Goal: Check status: Check status

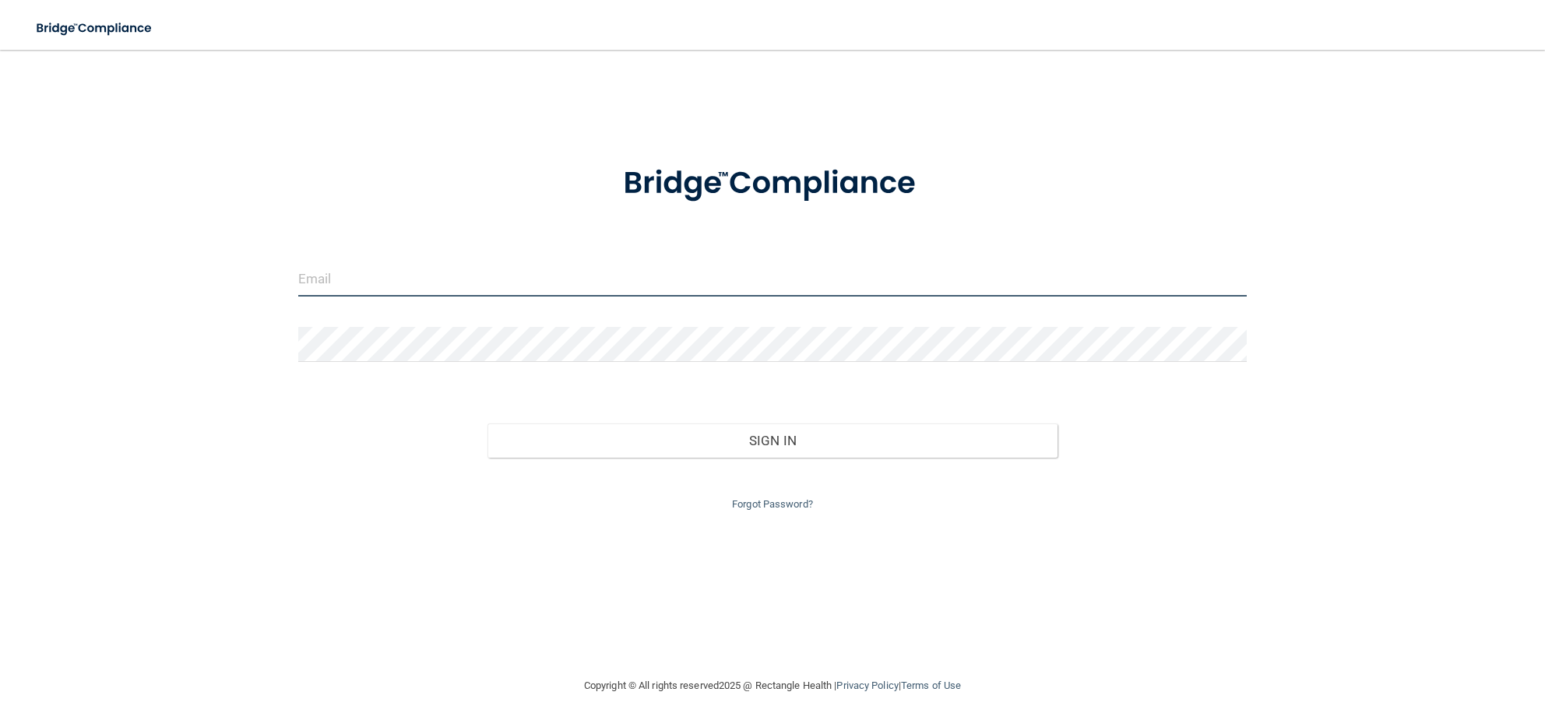
click at [322, 286] on input "email" at bounding box center [772, 279] width 949 height 35
type input "[EMAIL_ADDRESS][DOMAIN_NAME]"
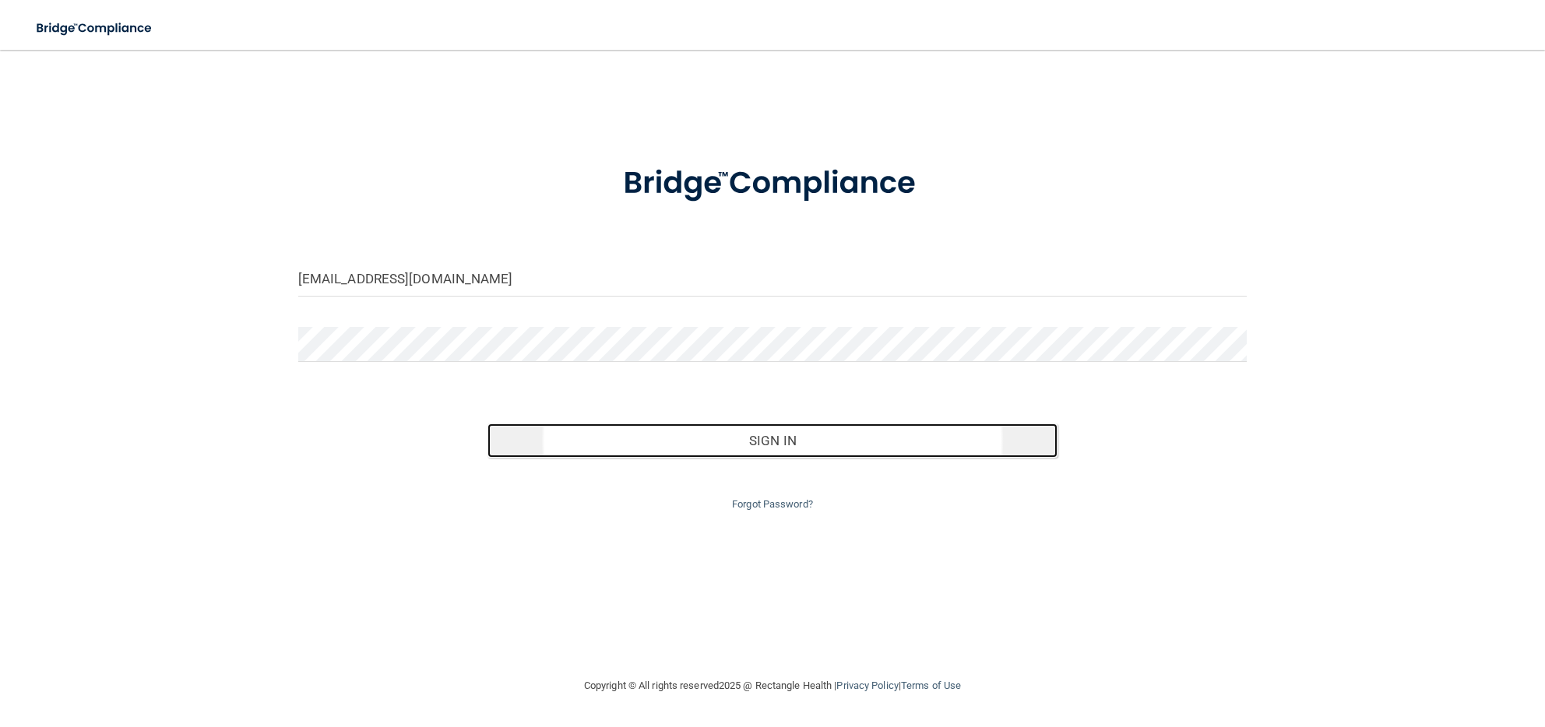
click at [671, 438] on button "Sign In" at bounding box center [772, 441] width 569 height 34
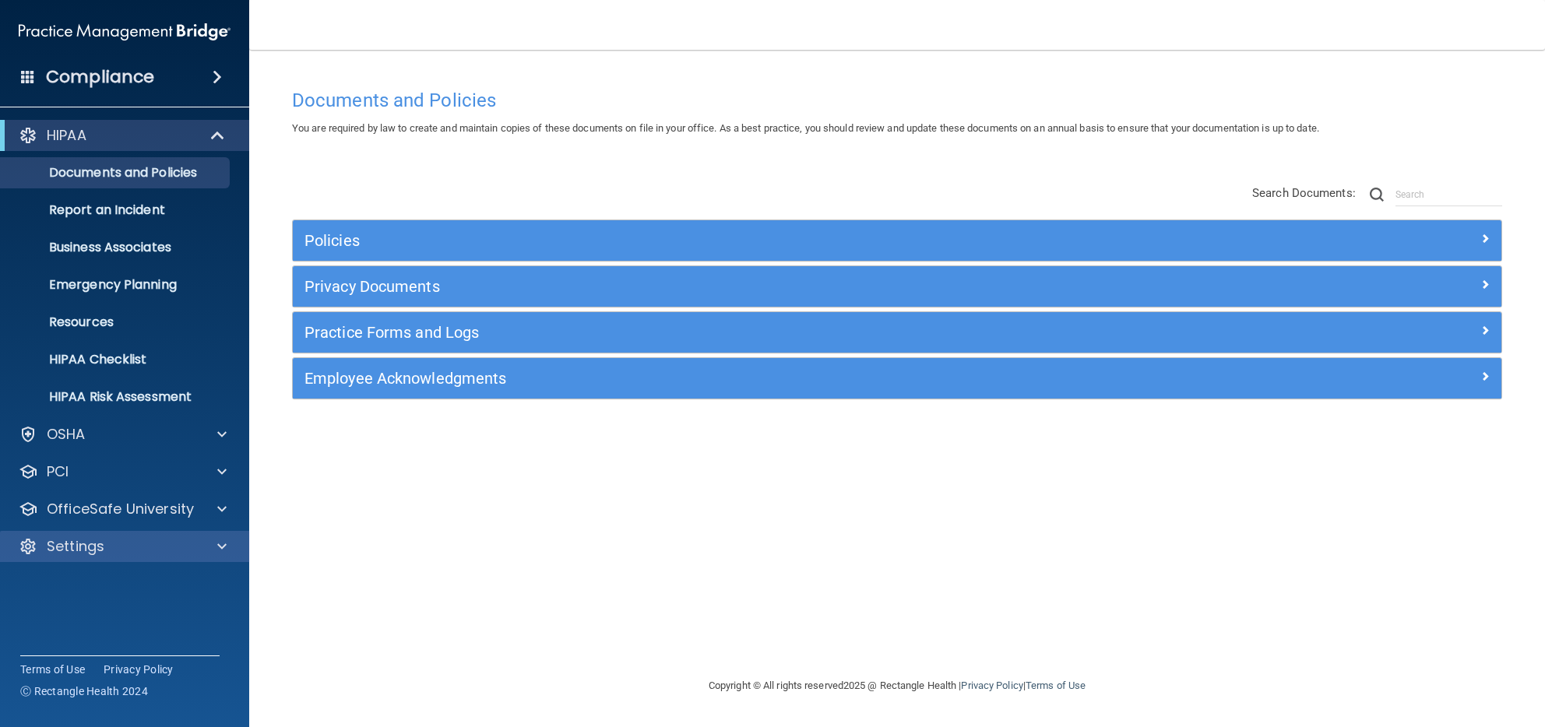
click at [227, 537] on div "Settings" at bounding box center [125, 546] width 250 height 31
click at [224, 543] on span at bounding box center [221, 546] width 9 height 19
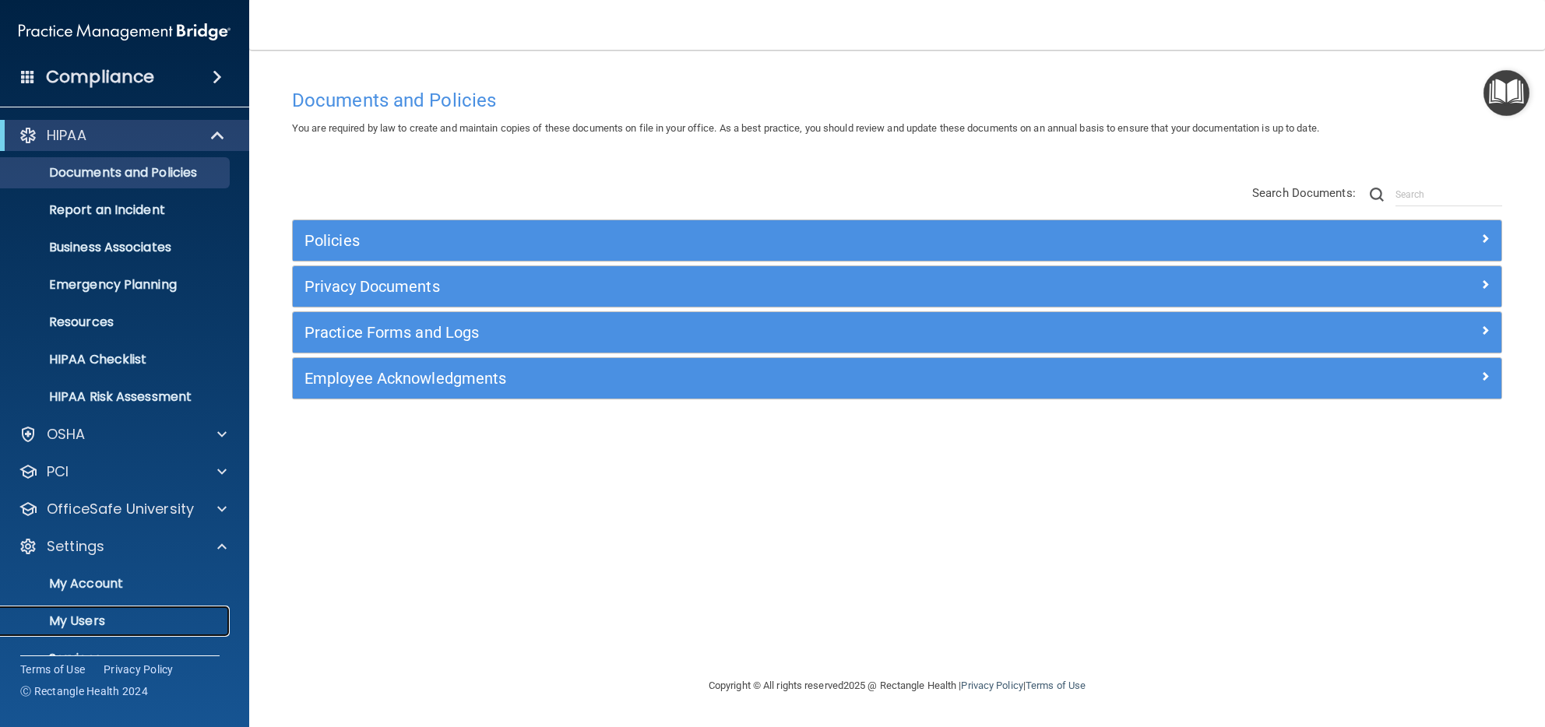
click at [94, 623] on p "My Users" at bounding box center [116, 622] width 213 height 16
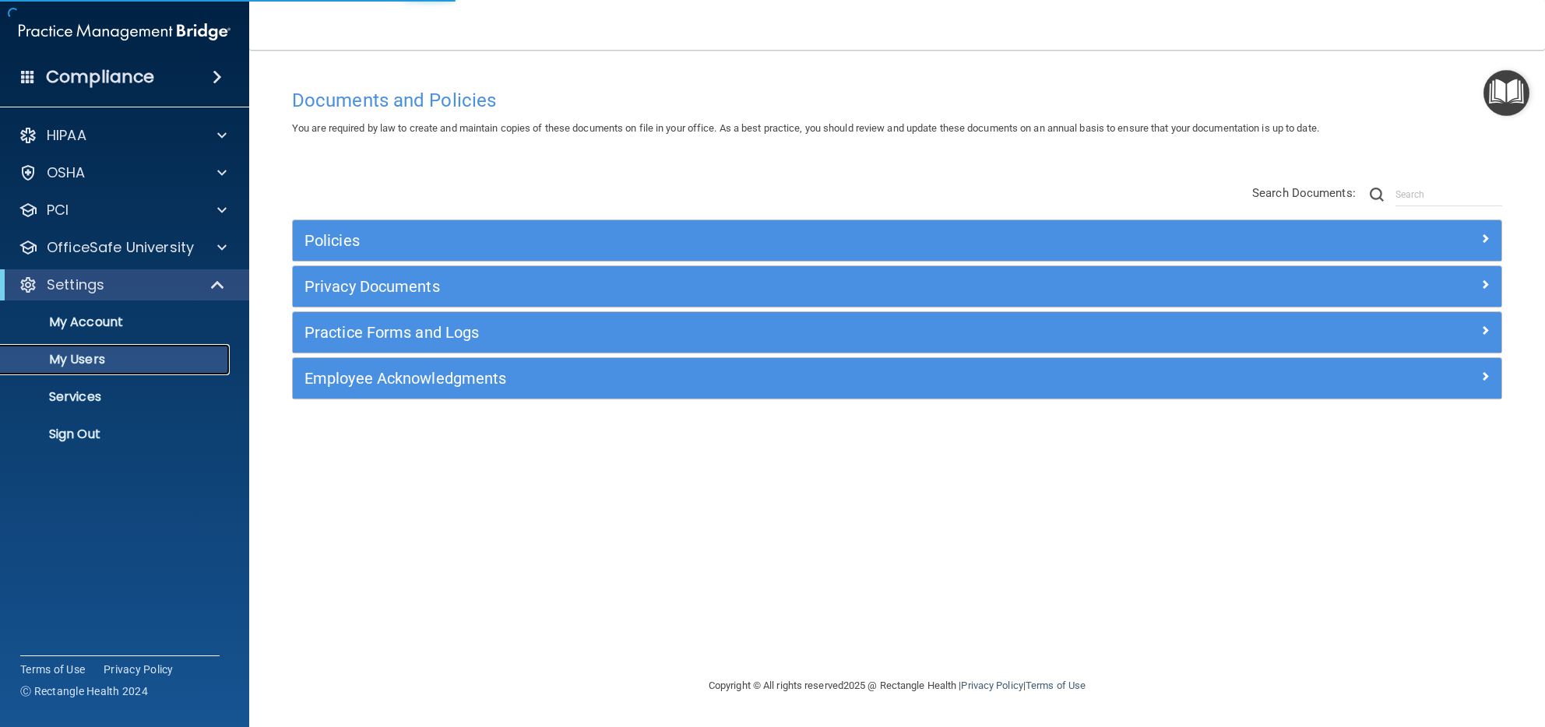
select select "20"
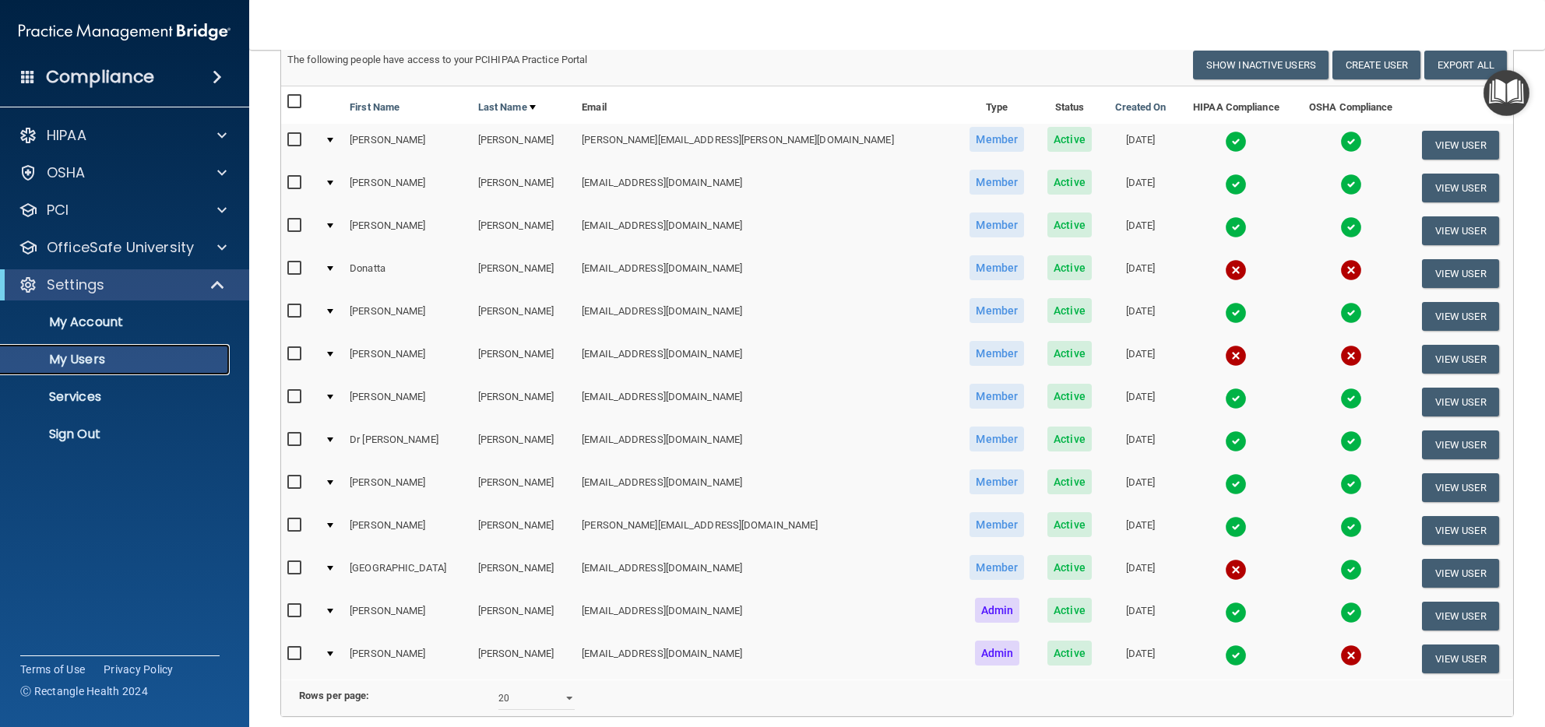
scroll to position [150, 0]
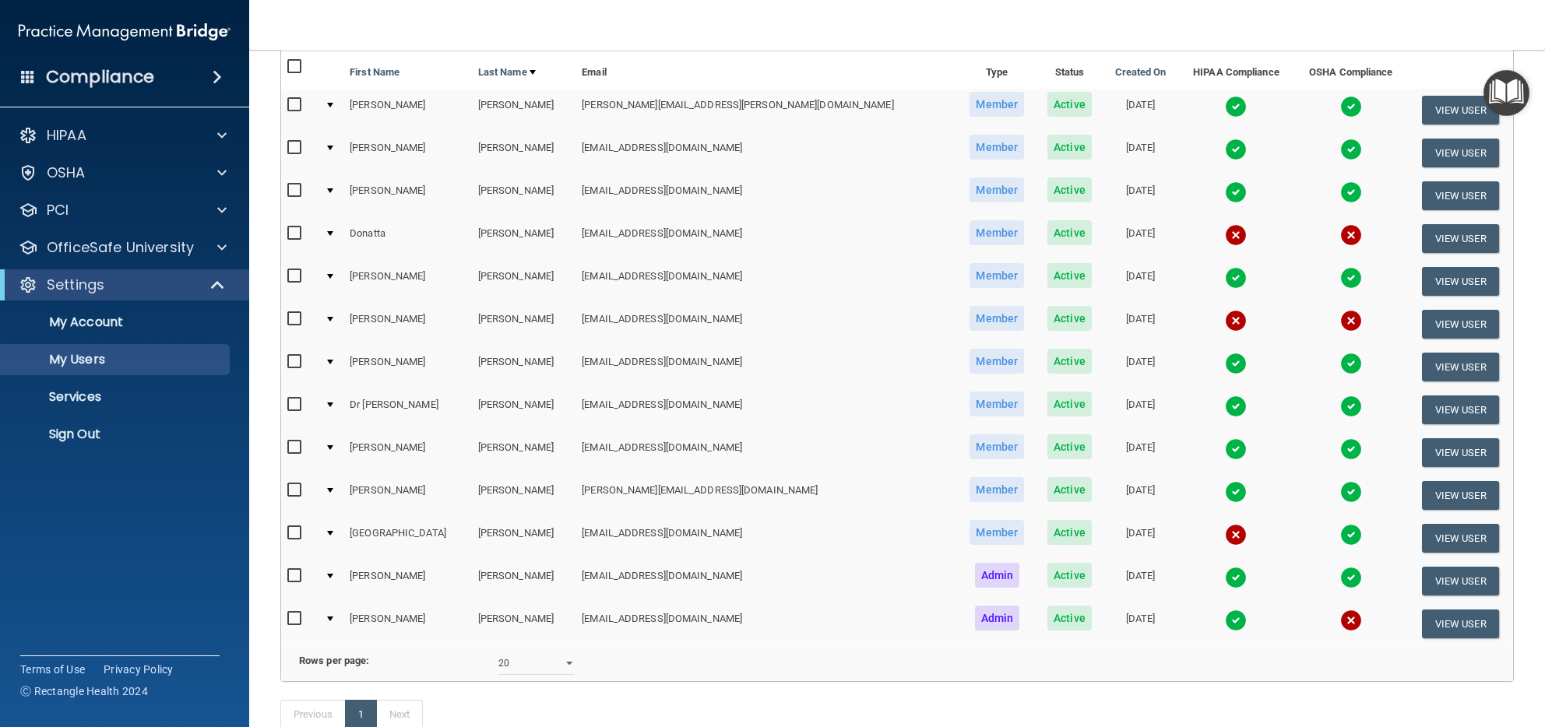
click at [1225, 524] on img at bounding box center [1236, 535] width 22 height 22
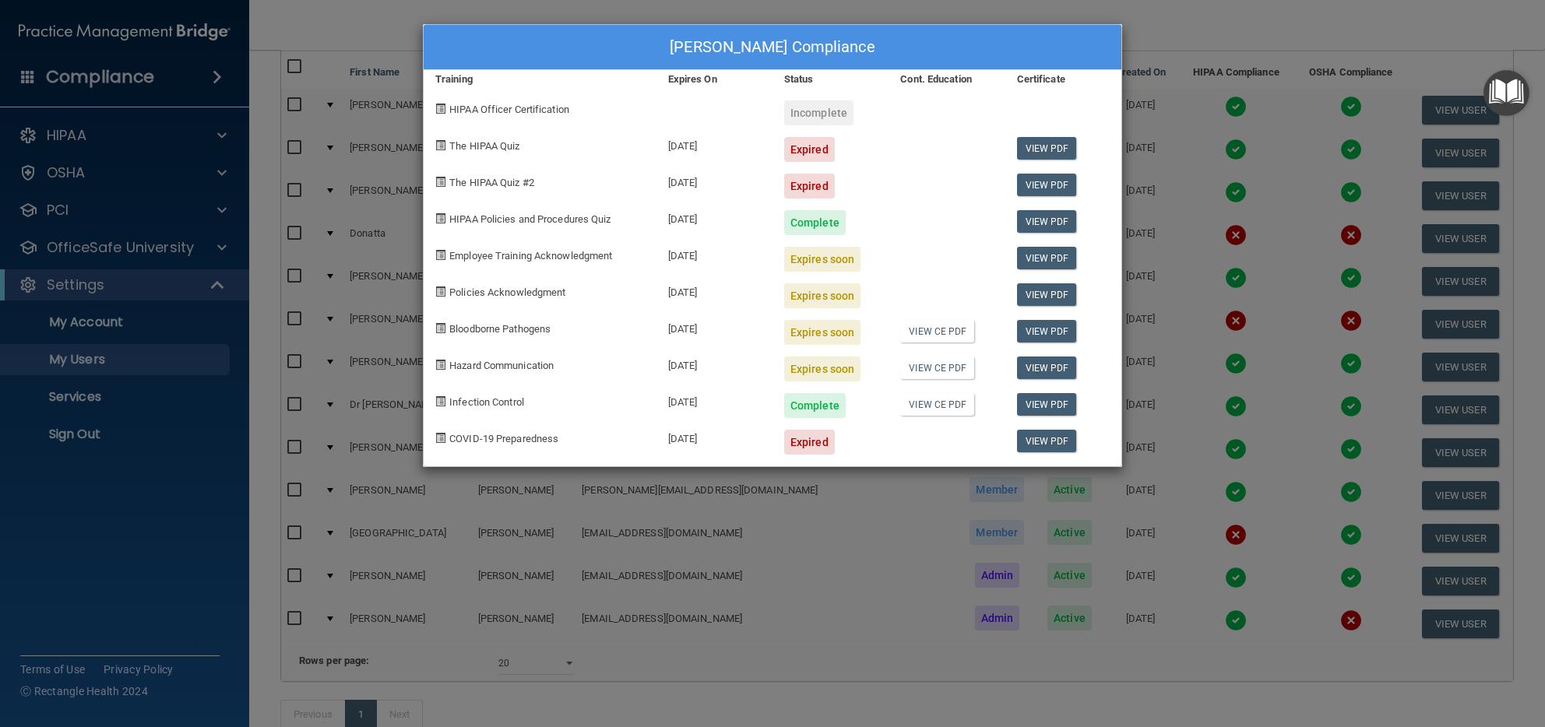
click at [1160, 37] on div "[PERSON_NAME] Compliance Training Expires On Status Cont. Education Certificate…" at bounding box center [772, 363] width 1545 height 727
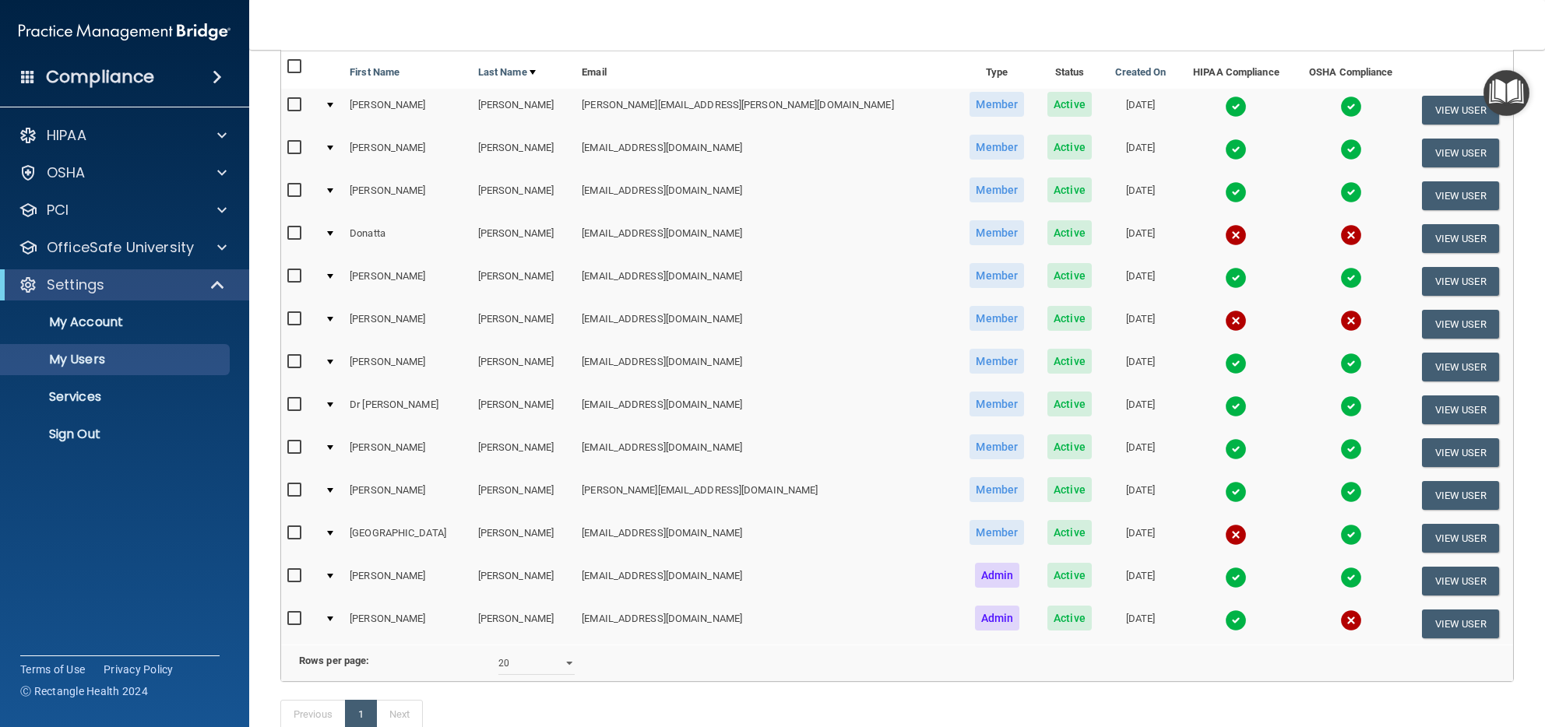
click at [1225, 224] on img at bounding box center [1236, 235] width 22 height 22
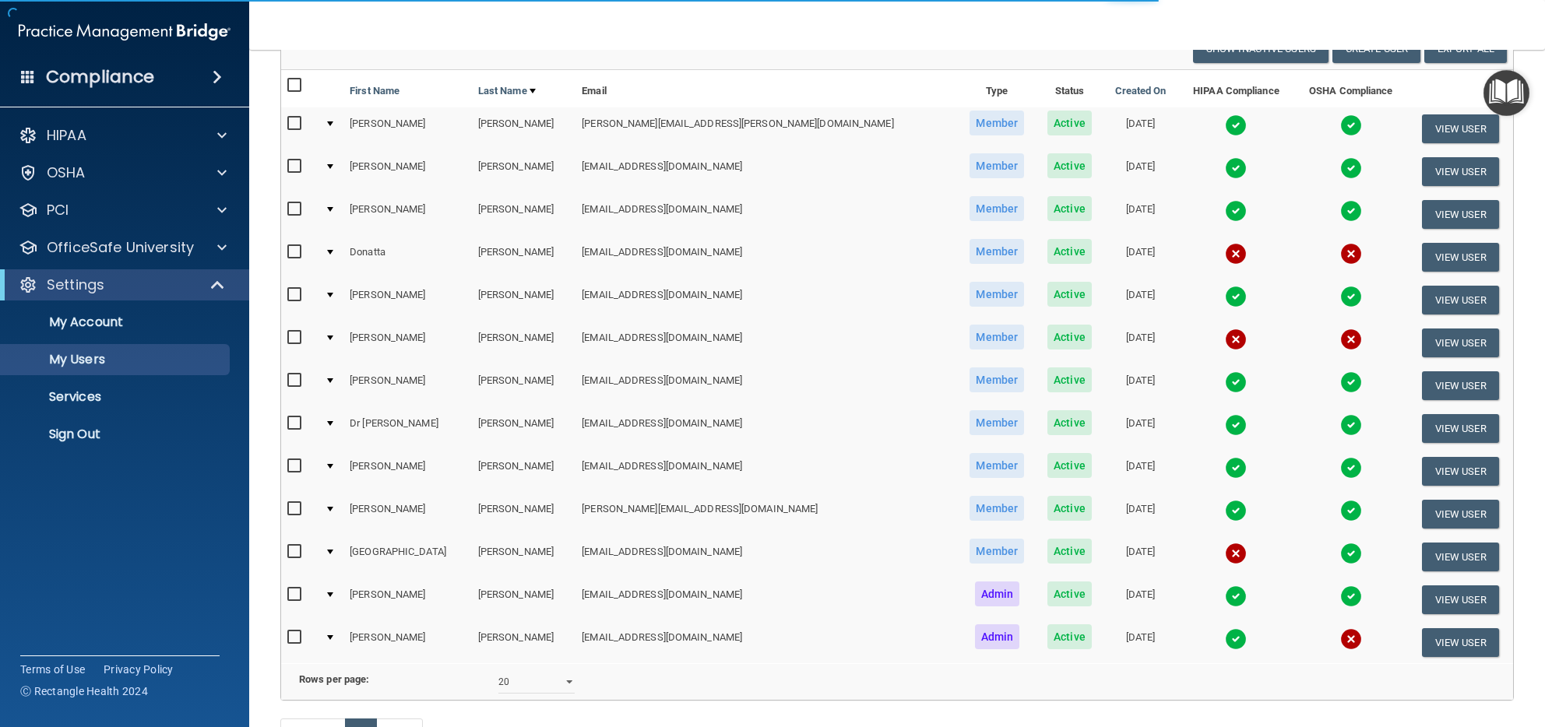
click at [1225, 249] on img at bounding box center [1236, 254] width 22 height 22
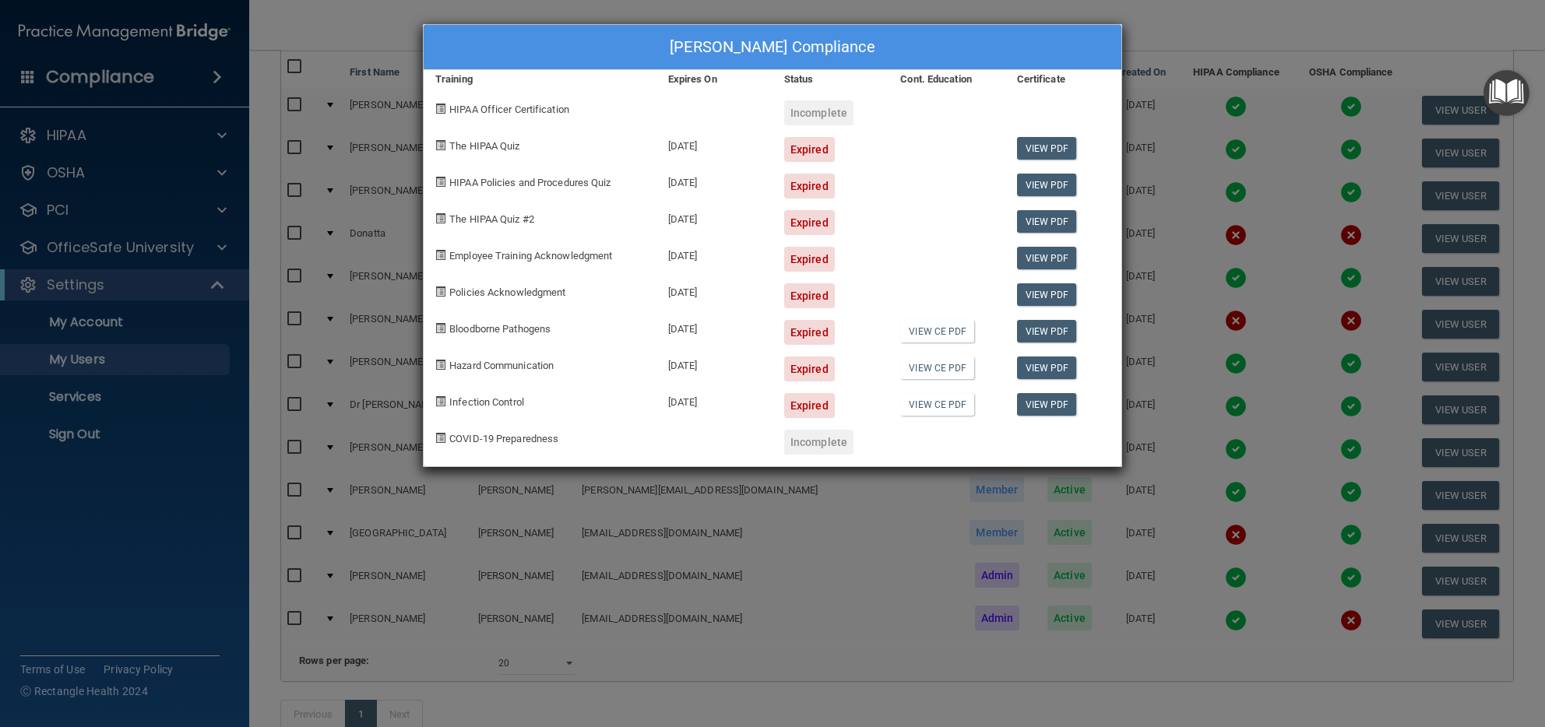
click at [1162, 37] on div "[PERSON_NAME] Compliance Training Expires On Status Cont. Education Certificate…" at bounding box center [772, 363] width 1545 height 727
click at [1135, 42] on div "[PERSON_NAME] Compliance Training Expires On Status Cont. Education Certificate…" at bounding box center [772, 363] width 1545 height 727
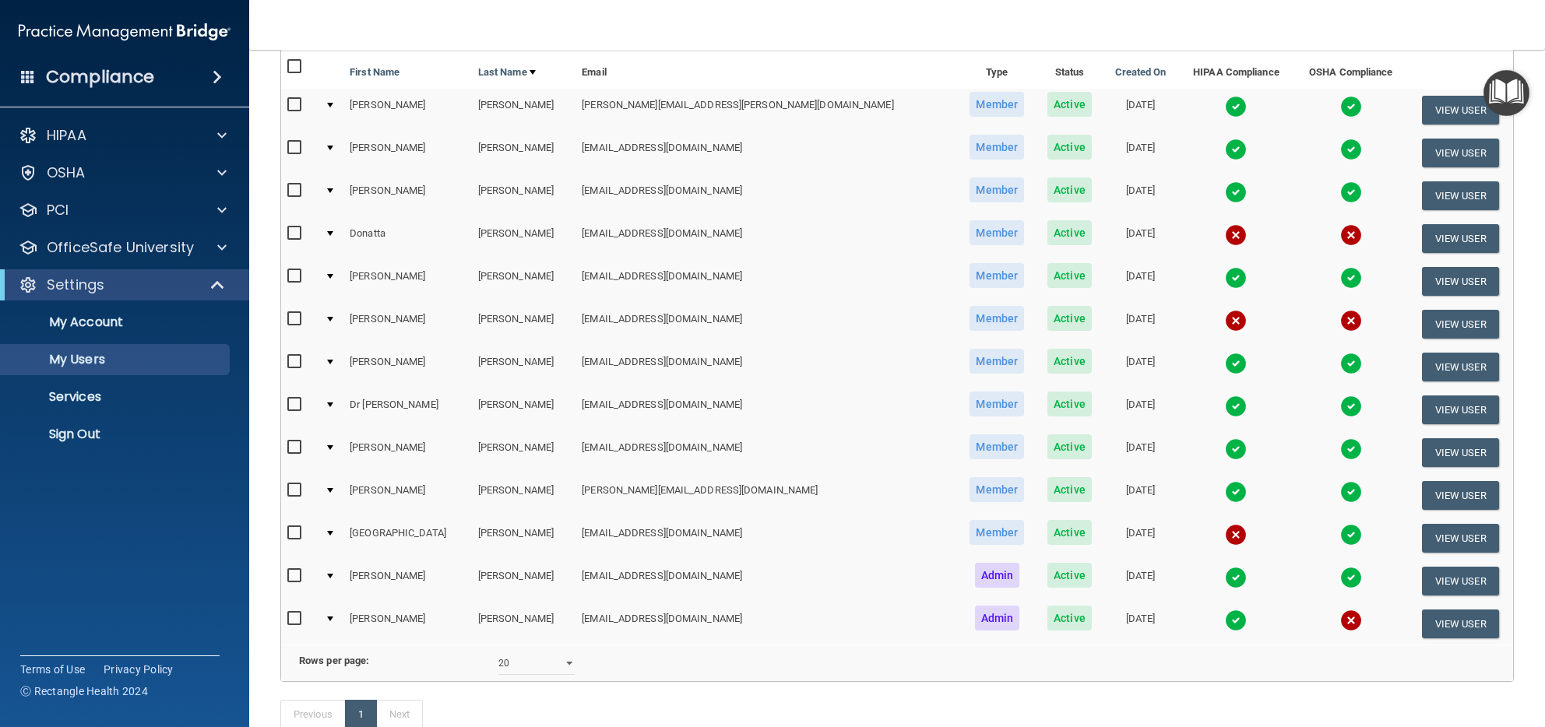
click at [1225, 108] on img at bounding box center [1236, 107] width 22 height 22
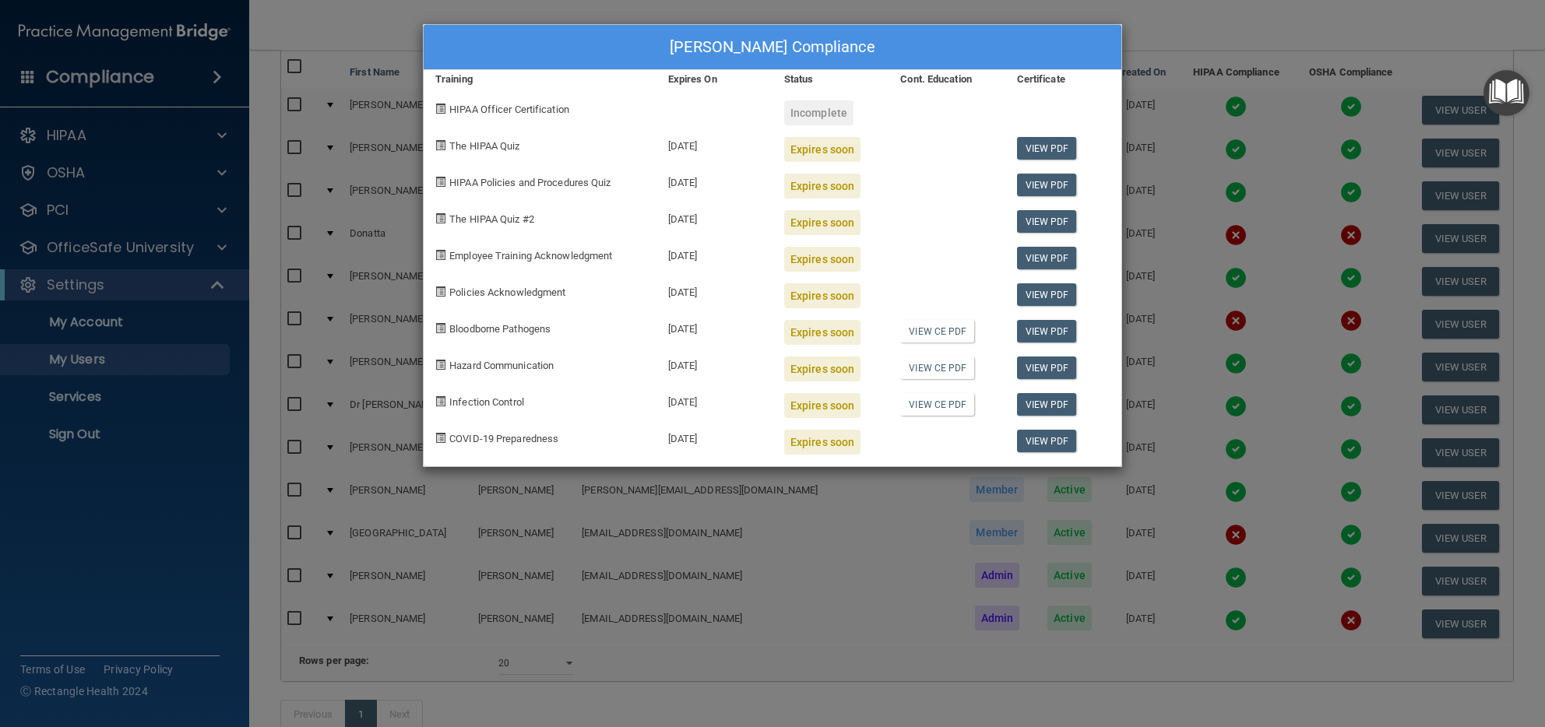
click at [1169, 48] on div "[PERSON_NAME] Compliance Training Expires On Status Cont. Education Certificate…" at bounding box center [772, 363] width 1545 height 727
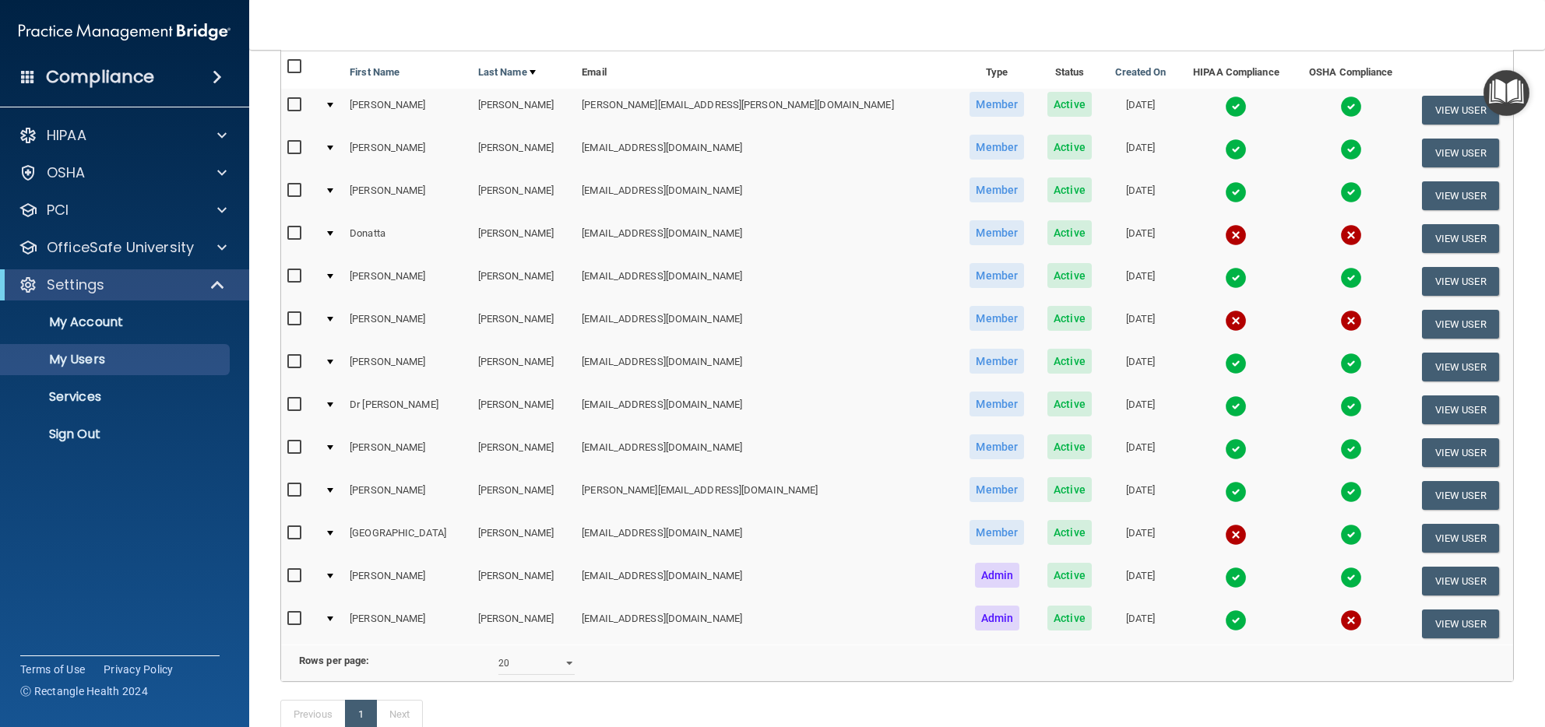
click at [1225, 443] on img at bounding box center [1236, 450] width 22 height 22
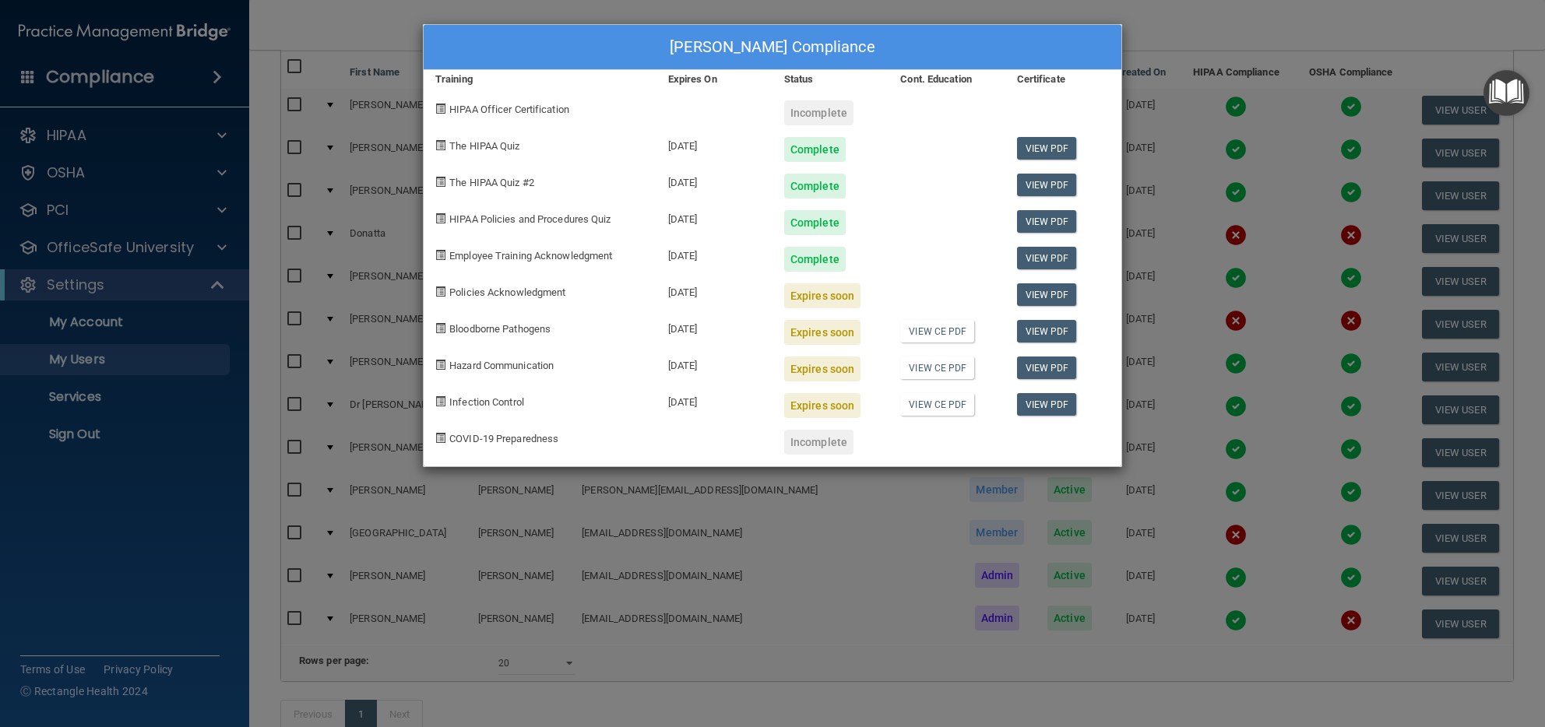
click at [1203, 33] on div "[PERSON_NAME] Compliance Training Expires On Status Cont. Education Certificate…" at bounding box center [772, 363] width 1545 height 727
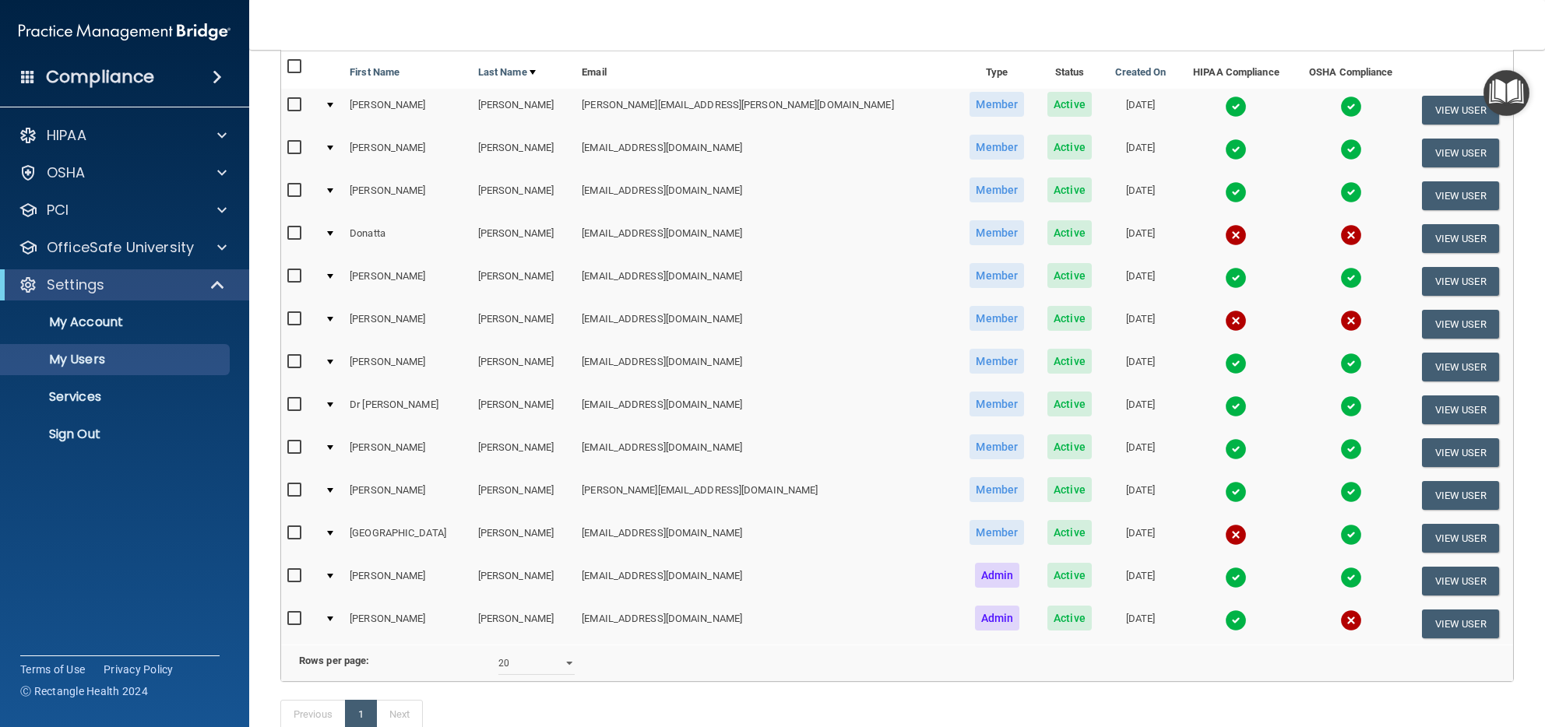
click at [1225, 524] on img at bounding box center [1236, 535] width 22 height 22
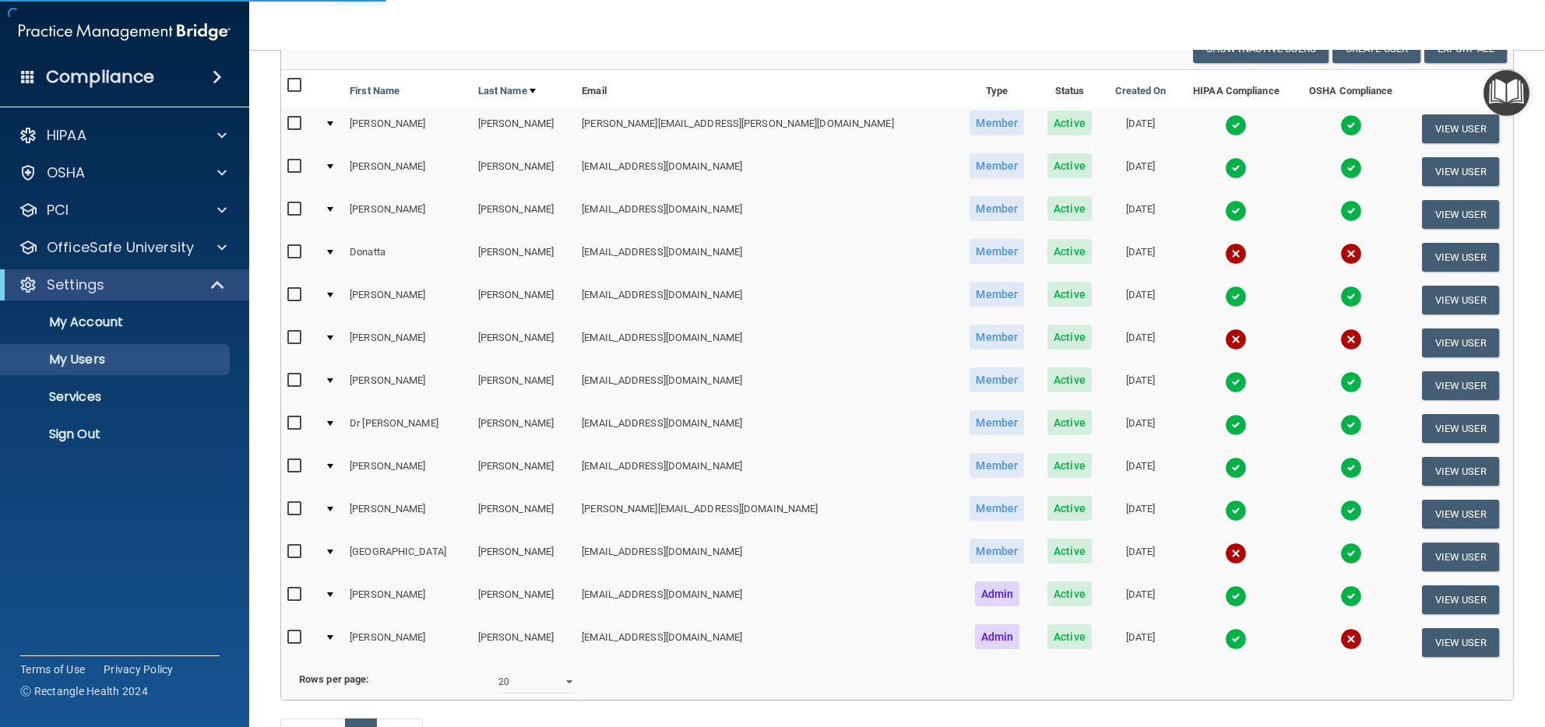
click at [1225, 543] on img at bounding box center [1236, 554] width 22 height 22
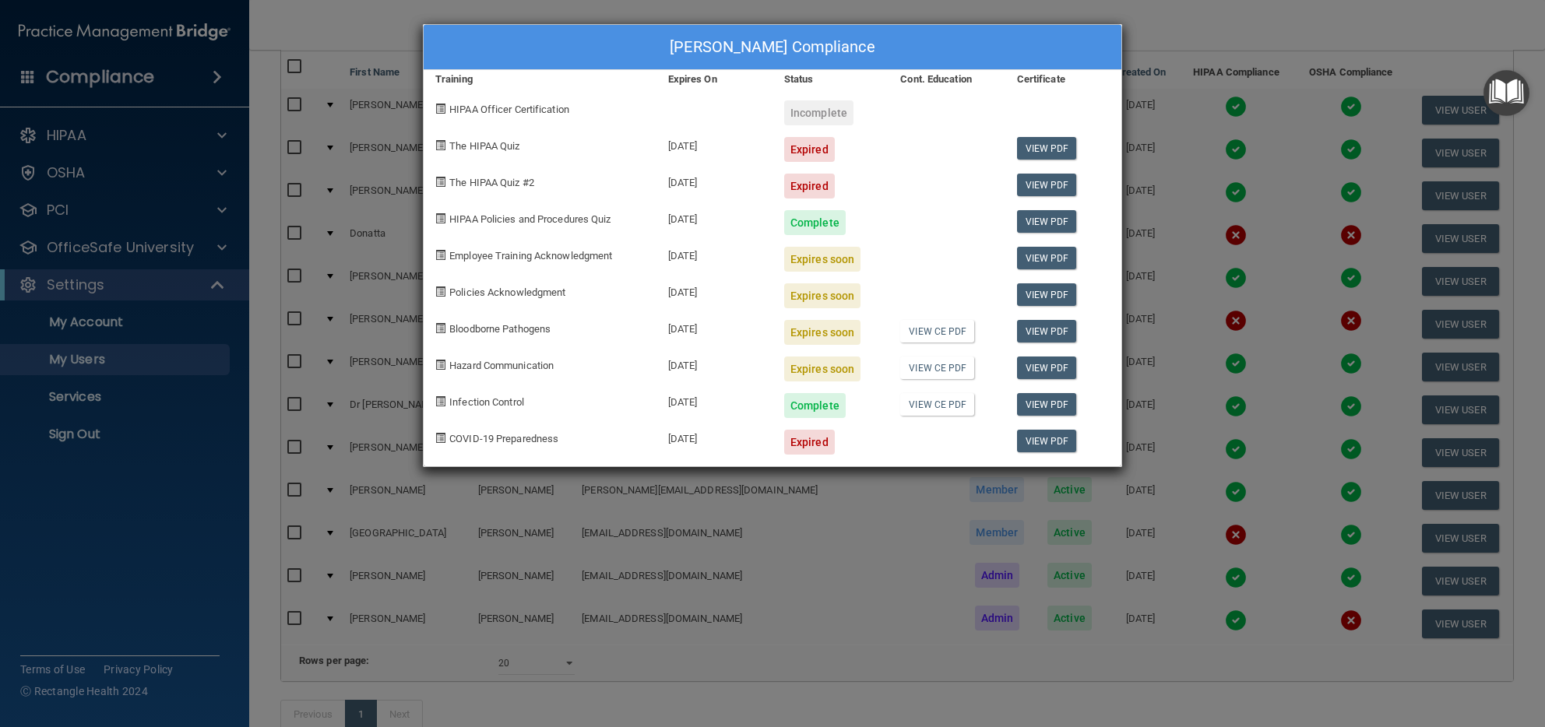
click at [1162, 16] on div "[PERSON_NAME] Compliance Training Expires On Status Cont. Education Certificate…" at bounding box center [772, 363] width 1545 height 727
click at [1149, 33] on div "[PERSON_NAME] Compliance Training Expires On Status Cont. Education Certificate…" at bounding box center [772, 363] width 1545 height 727
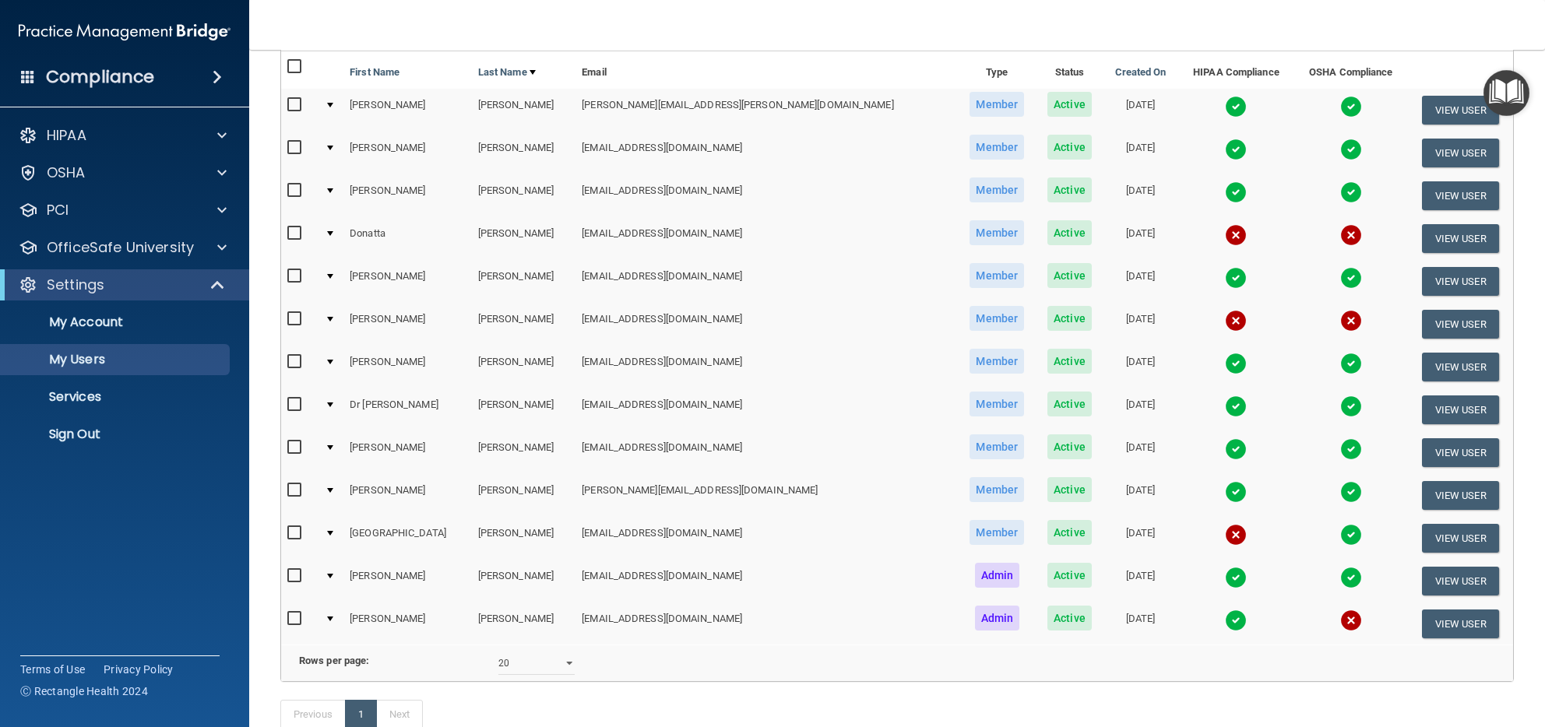
click at [1225, 488] on img at bounding box center [1236, 492] width 22 height 22
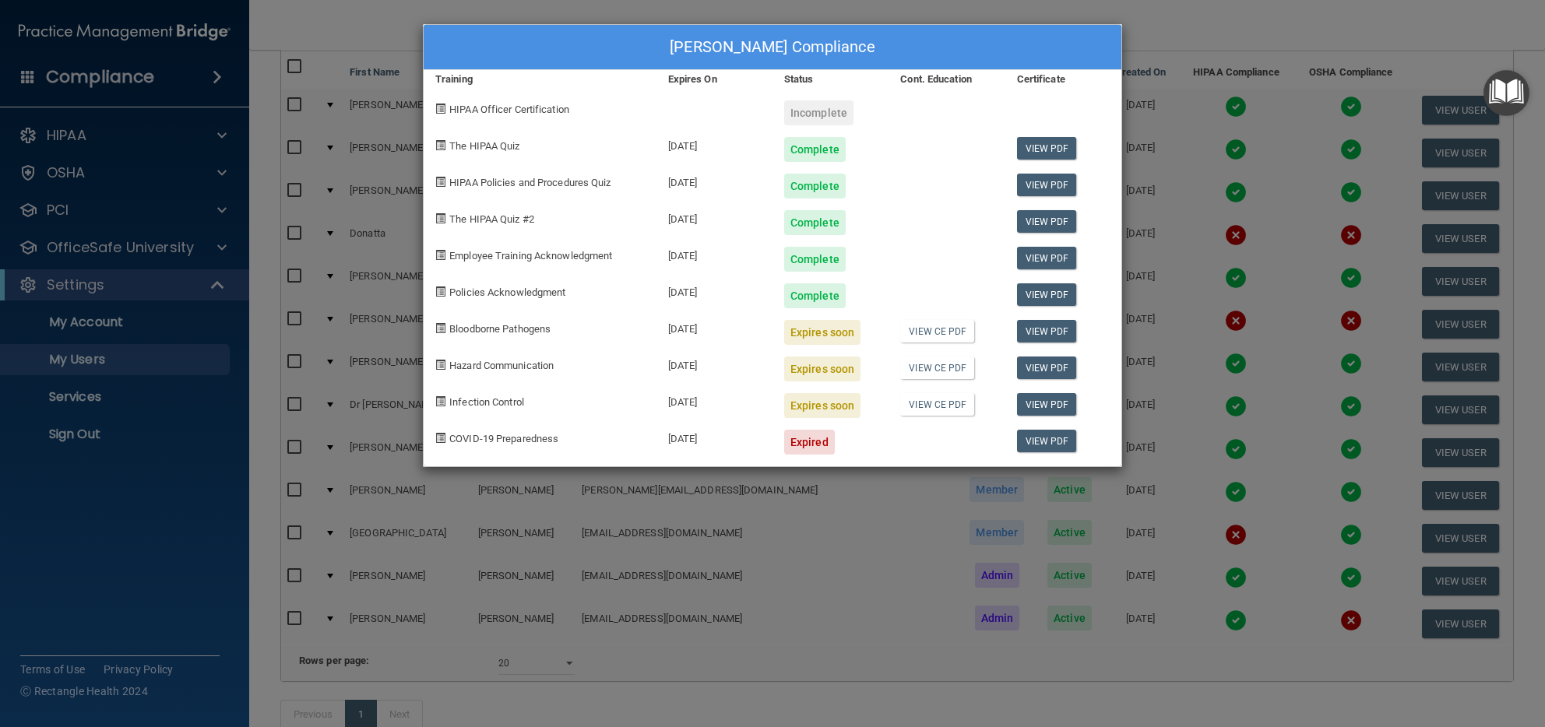
click at [1223, 23] on div "[PERSON_NAME] Compliance Training Expires On Status Cont. Education Certificate…" at bounding box center [772, 363] width 1545 height 727
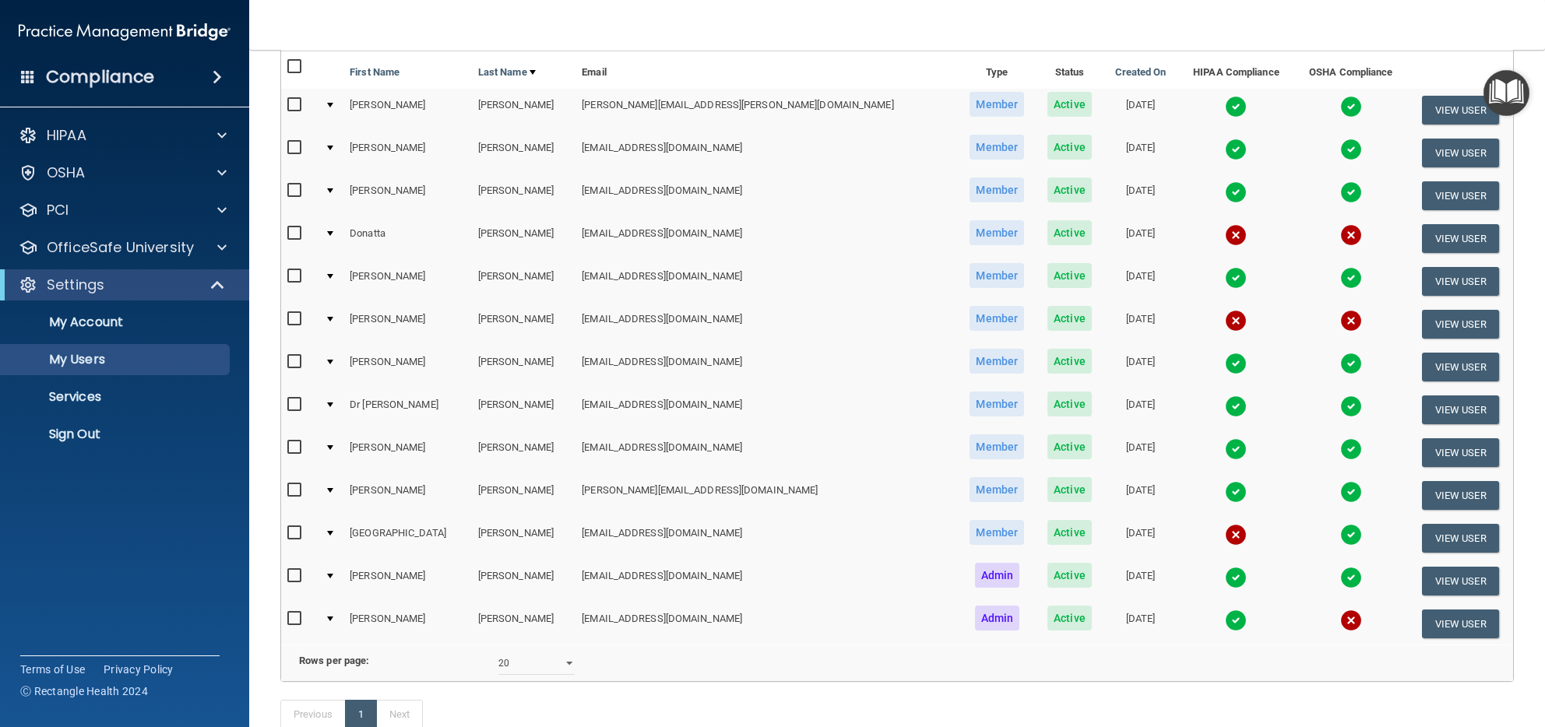
click at [1225, 407] on img at bounding box center [1236, 407] width 22 height 22
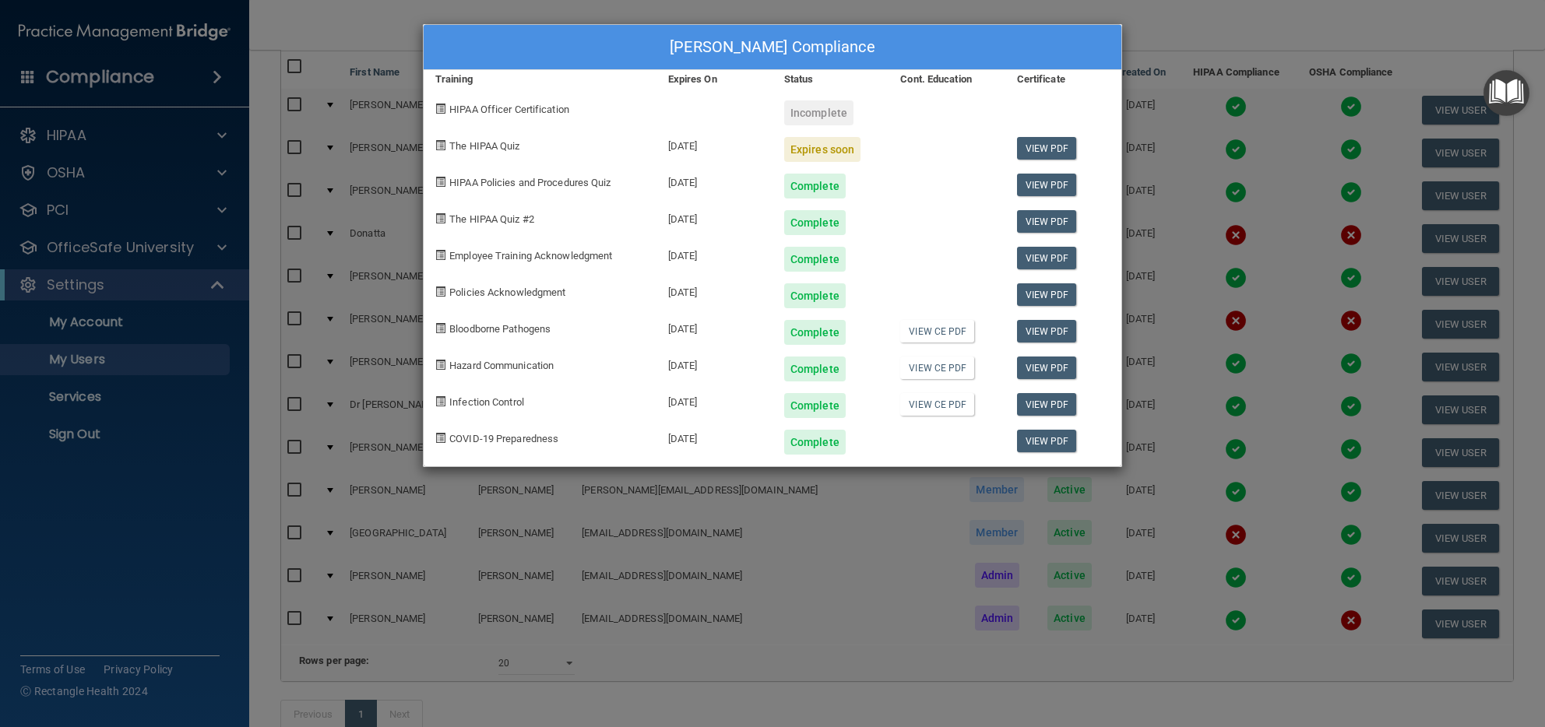
click at [1105, 33] on div "[PERSON_NAME] Compliance" at bounding box center [773, 47] width 698 height 45
click at [1192, 26] on div "[PERSON_NAME] Compliance Training Expires On Status Cont. Education Certificate…" at bounding box center [772, 363] width 1545 height 727
